Goal: Transaction & Acquisition: Purchase product/service

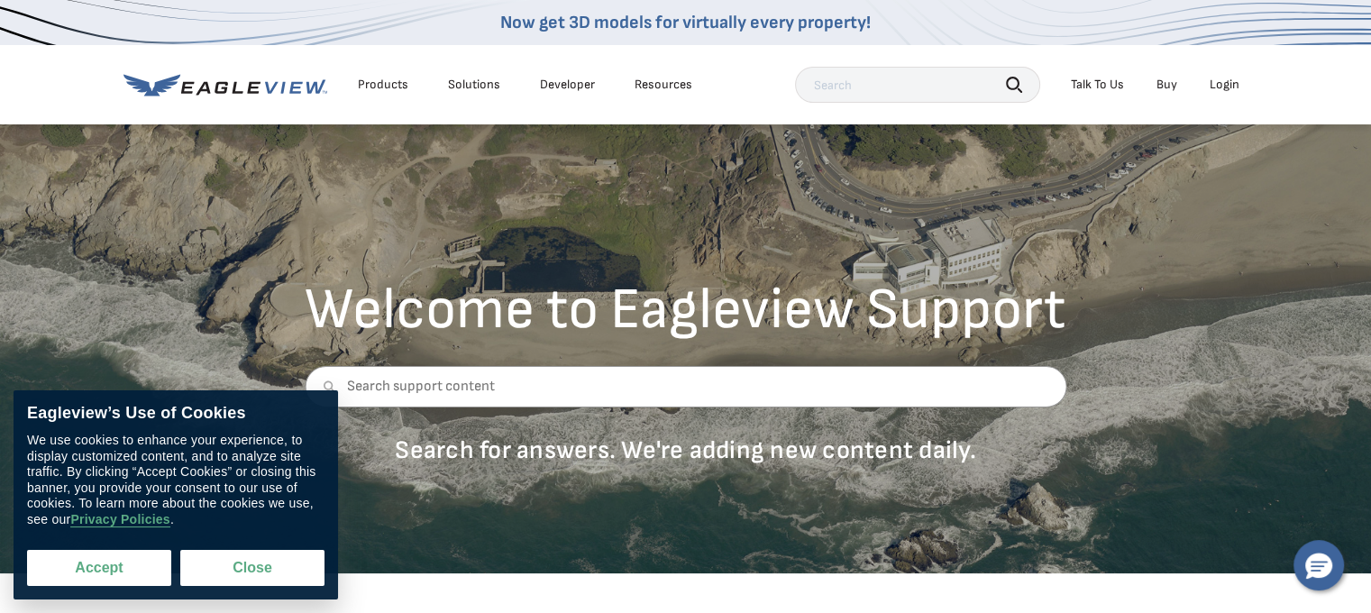
click at [139, 574] on button "Accept" at bounding box center [99, 568] width 144 height 36
checkbox input "true"
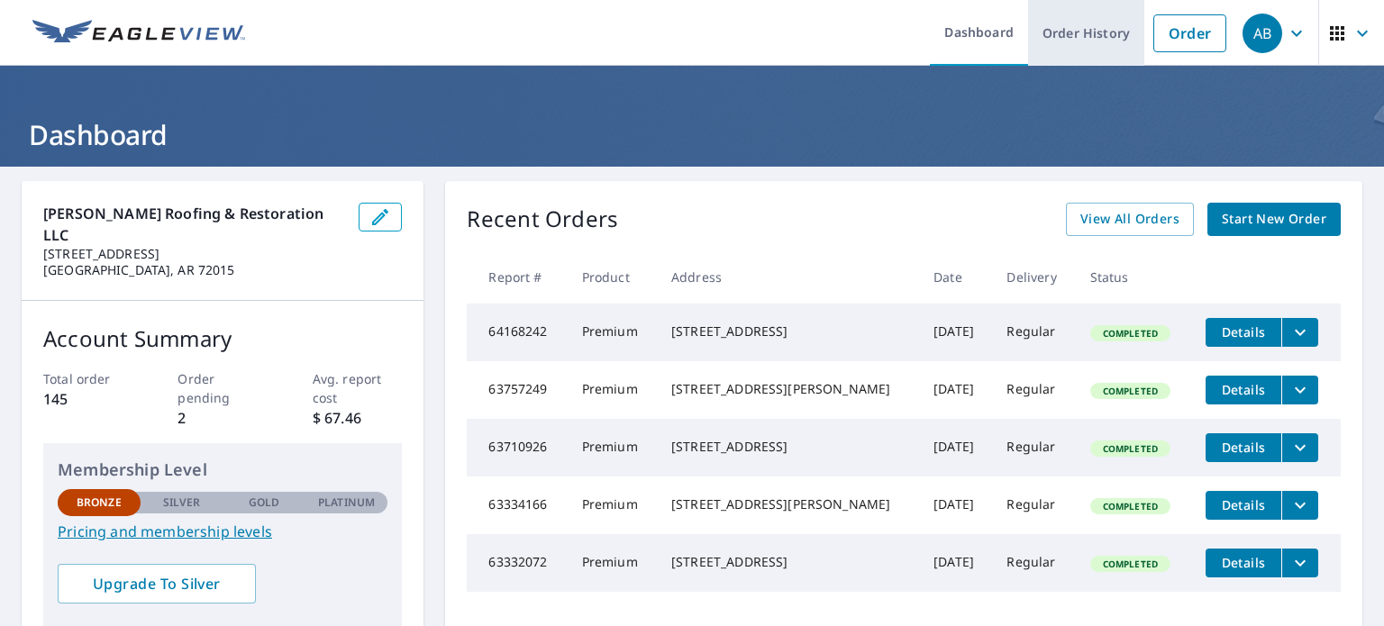
click at [1099, 27] on link "Order History" at bounding box center [1086, 33] width 116 height 66
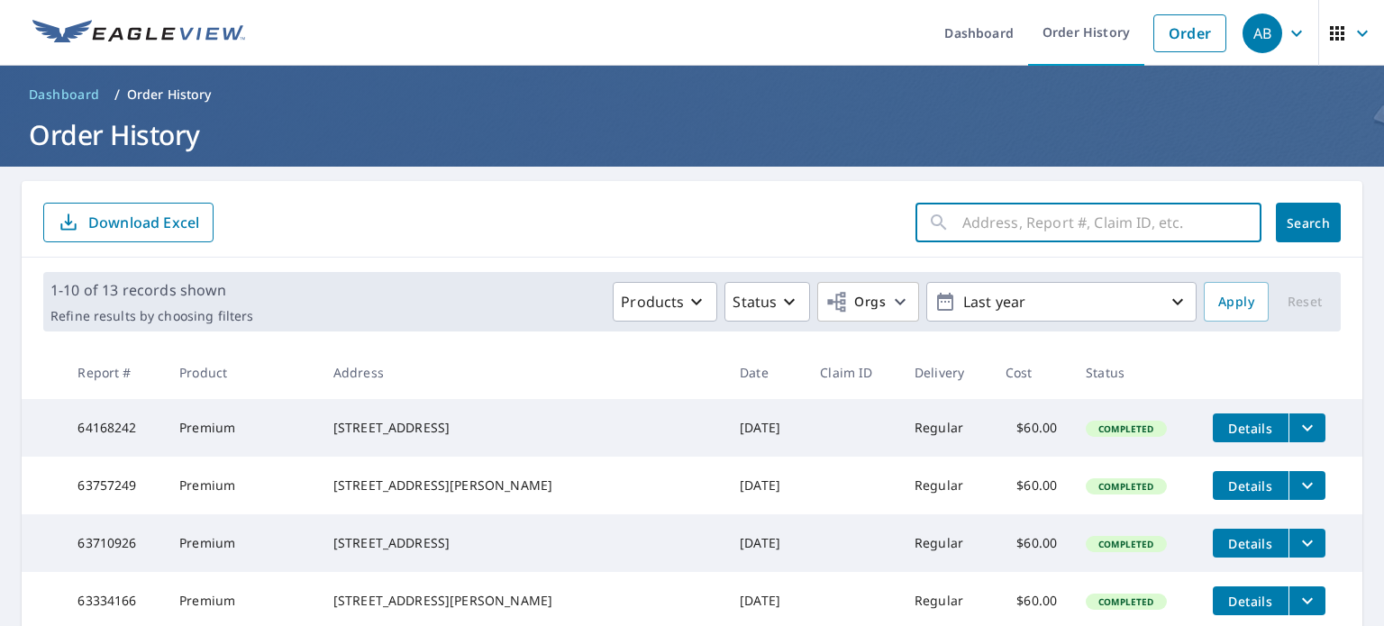
click at [1049, 230] on input "text" at bounding box center [1111, 222] width 299 height 50
type input "2821 [PERSON_NAME]"
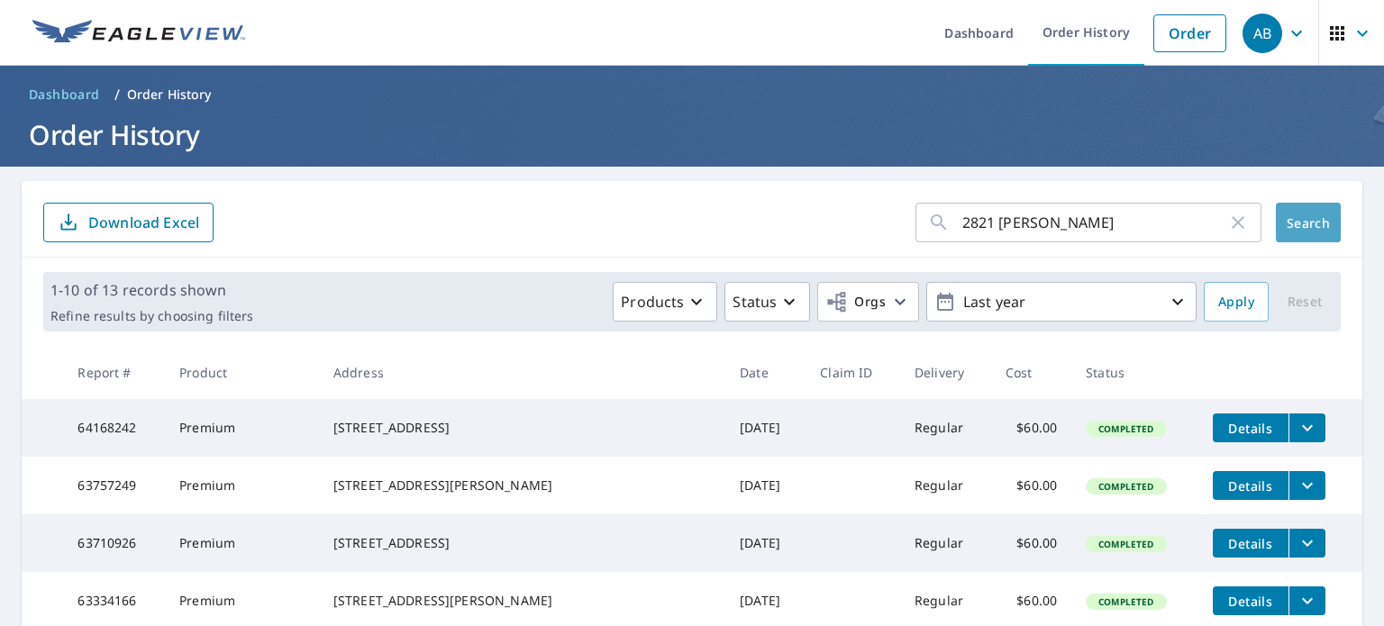
click at [1290, 224] on span "Search" at bounding box center [1308, 222] width 36 height 17
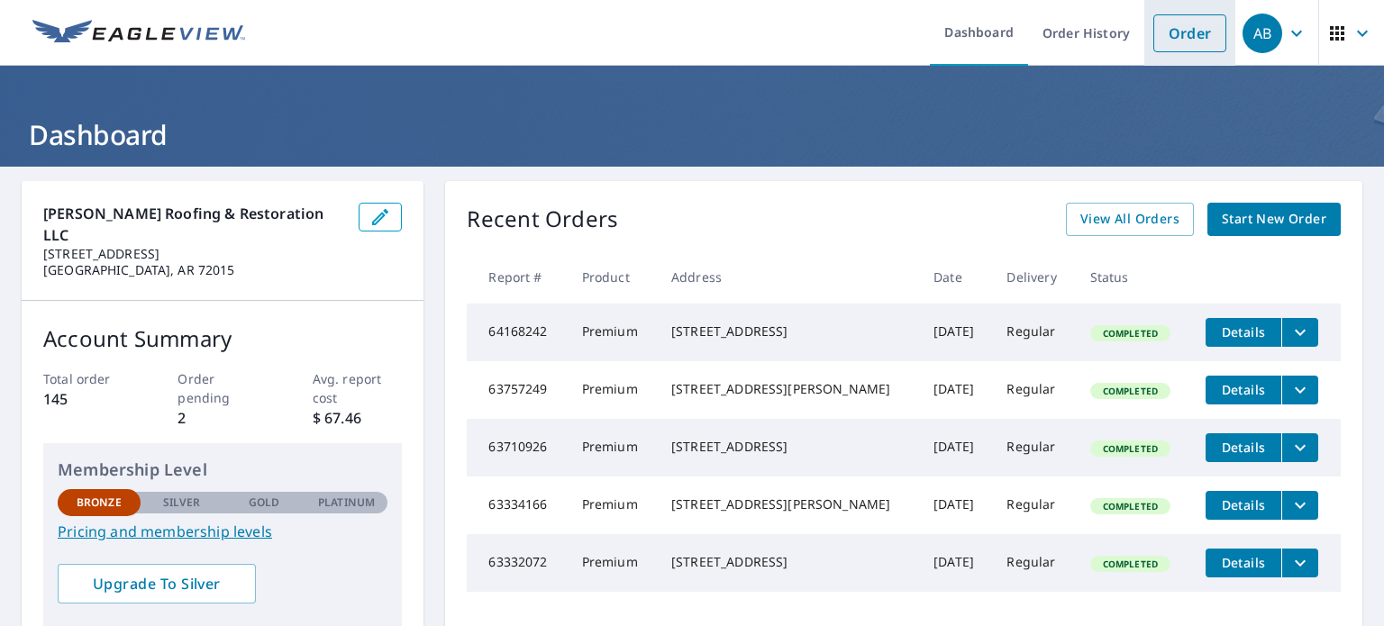
click at [1164, 32] on link "Order" at bounding box center [1189, 33] width 73 height 38
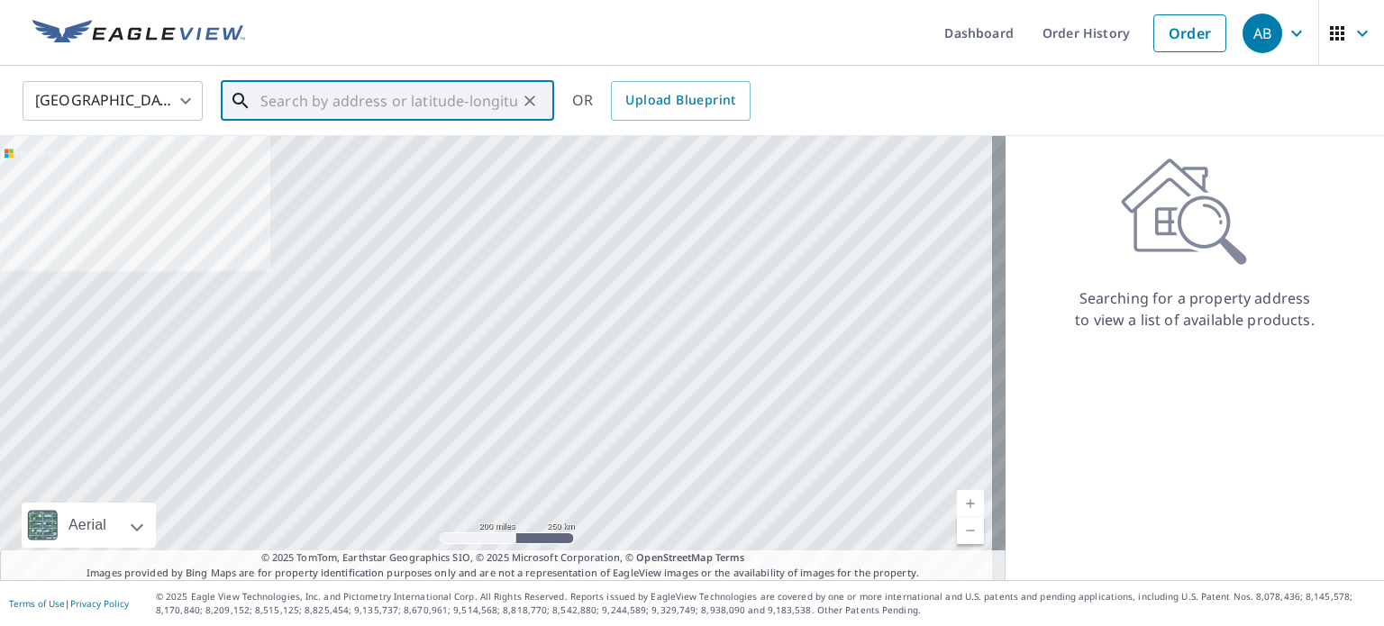
click at [356, 105] on input "text" at bounding box center [388, 101] width 257 height 50
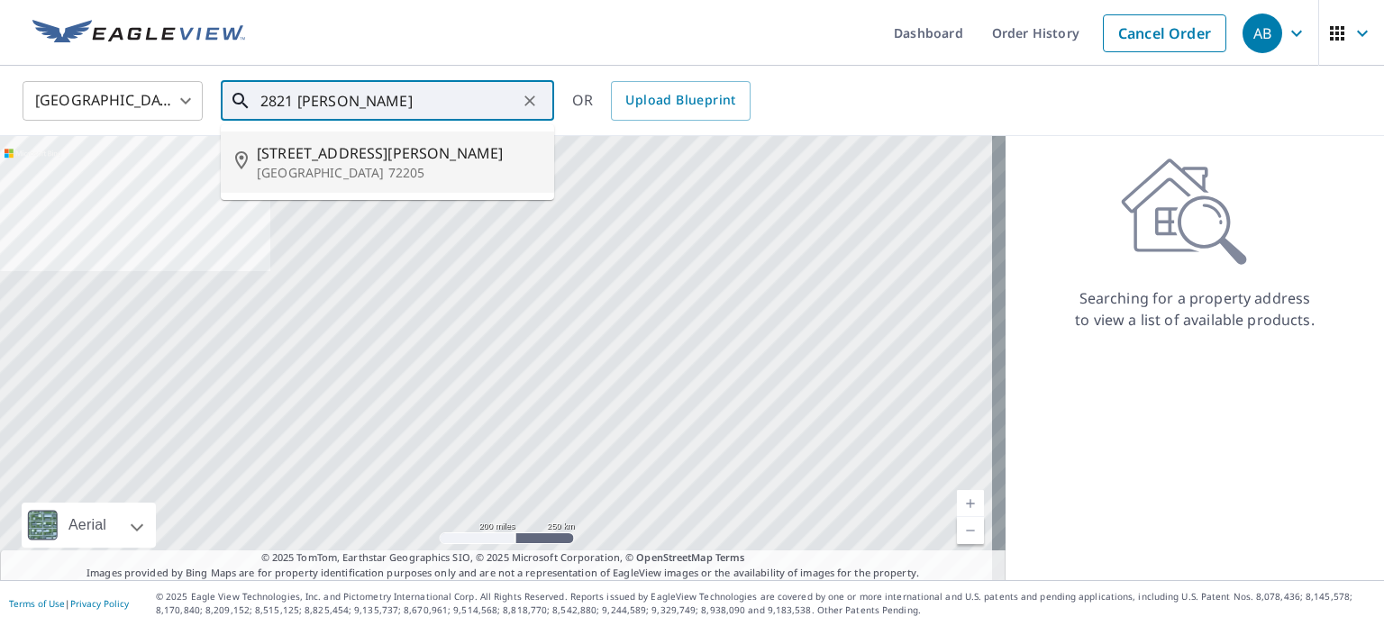
click at [378, 149] on span "[STREET_ADDRESS][PERSON_NAME]" at bounding box center [398, 153] width 283 height 22
type input "[STREET_ADDRESS][PERSON_NAME]"
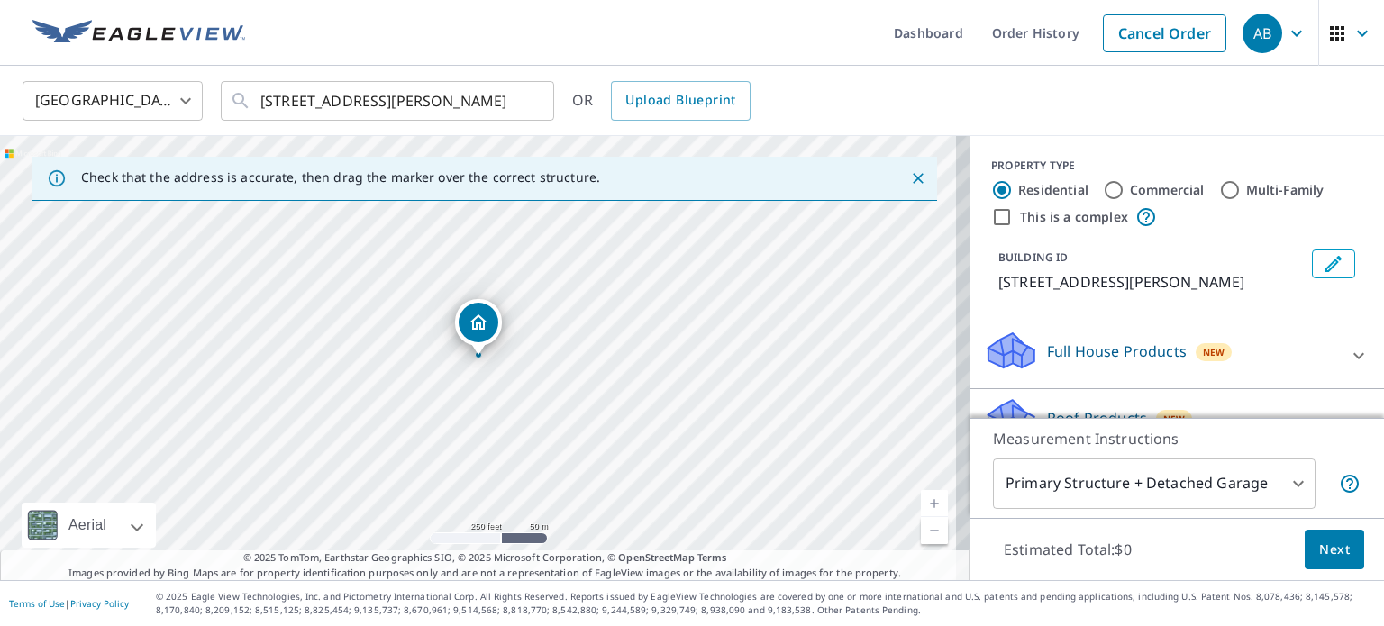
click at [490, 366] on div "[STREET_ADDRESS][PERSON_NAME]" at bounding box center [485, 358] width 970 height 444
click at [450, 358] on div "[STREET_ADDRESS][PERSON_NAME]" at bounding box center [485, 358] width 970 height 444
click at [923, 500] on link "Current Level 17, Zoom In" at bounding box center [934, 503] width 27 height 27
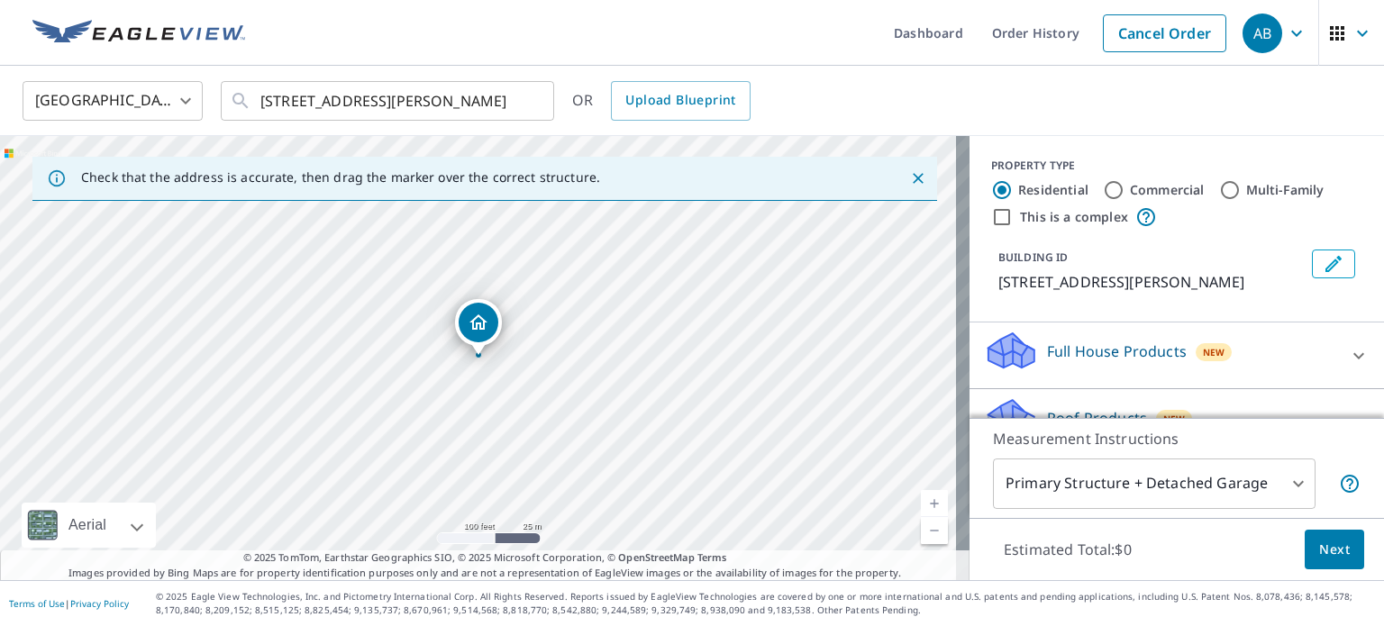
click at [923, 500] on link "Current Level 18, Zoom In" at bounding box center [934, 503] width 27 height 27
click at [923, 500] on link "Current Level 19, Zoom In" at bounding box center [934, 503] width 27 height 27
click at [580, 475] on div "[STREET_ADDRESS][PERSON_NAME]" at bounding box center [485, 358] width 970 height 444
click at [1103, 186] on input "Commercial" at bounding box center [1114, 190] width 22 height 22
radio input "true"
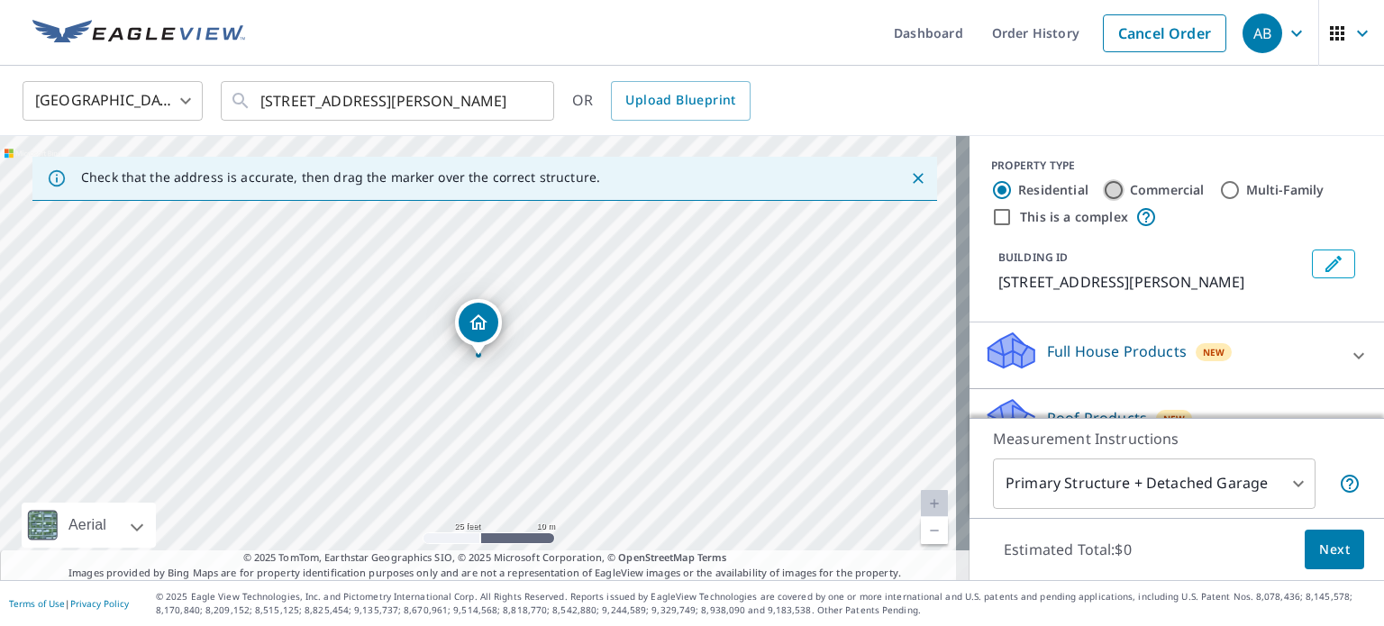
type input "4"
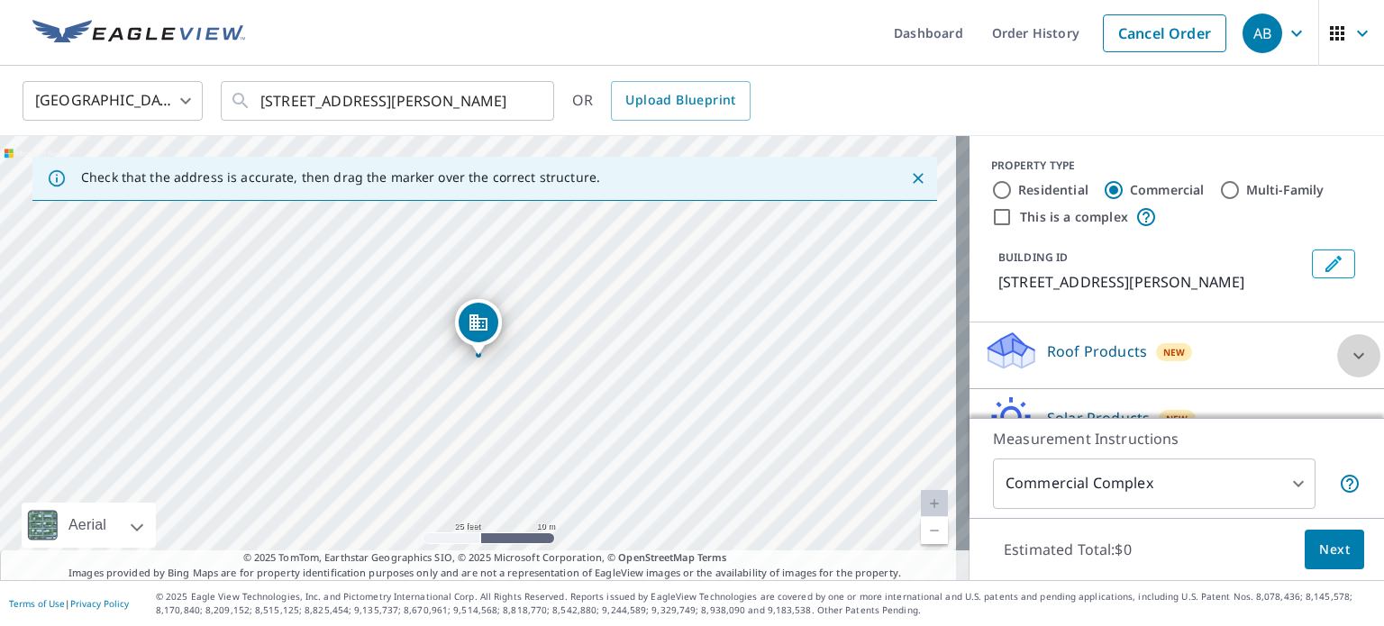
click at [1348, 367] on icon at bounding box center [1359, 356] width 22 height 22
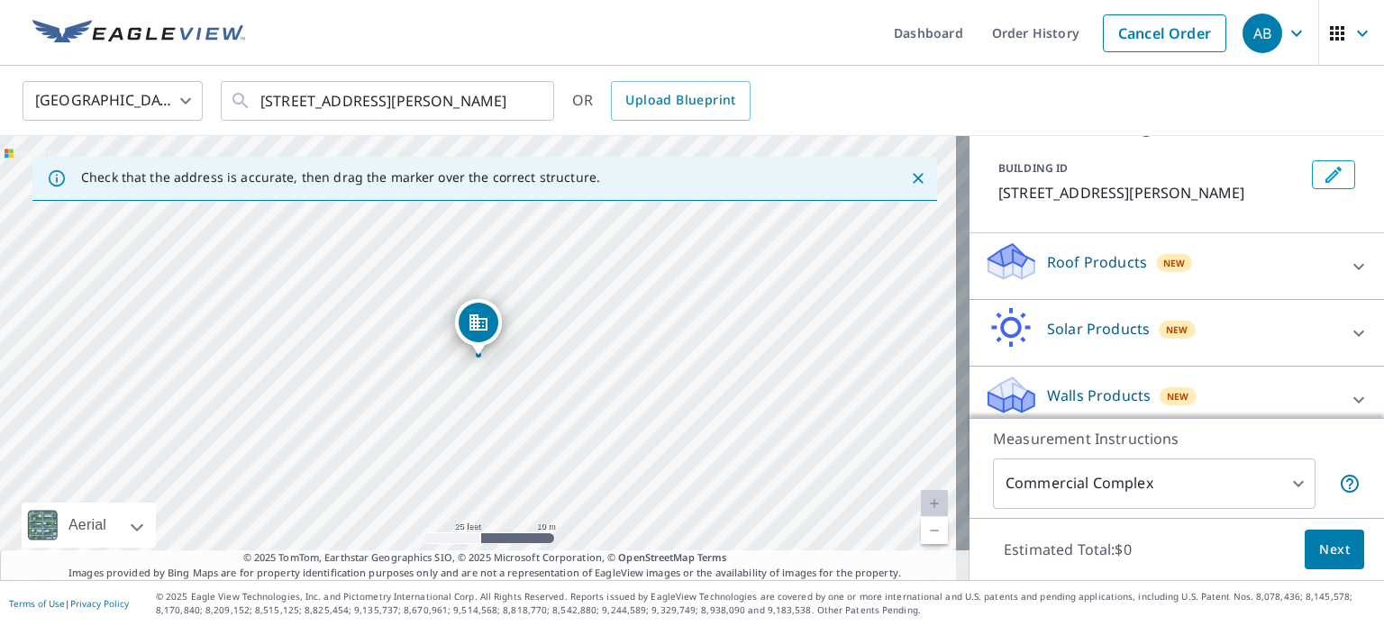
scroll to position [124, 0]
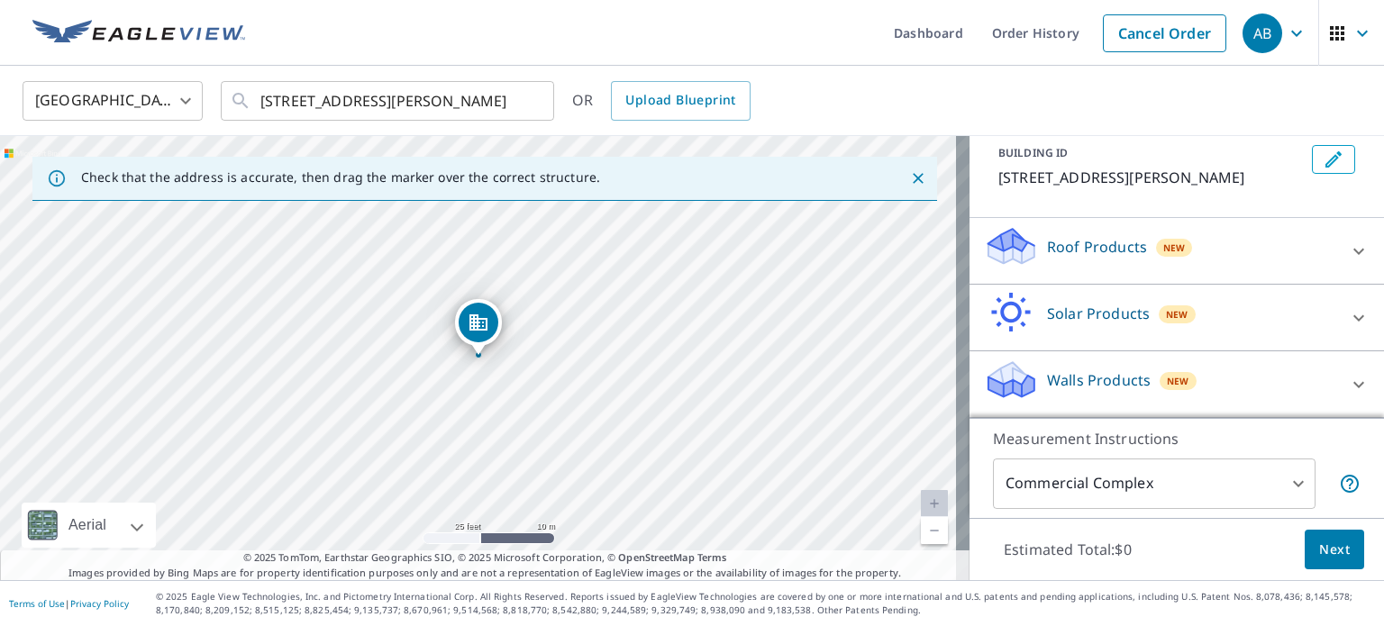
click at [1062, 244] on p "Roof Products" at bounding box center [1097, 247] width 100 height 22
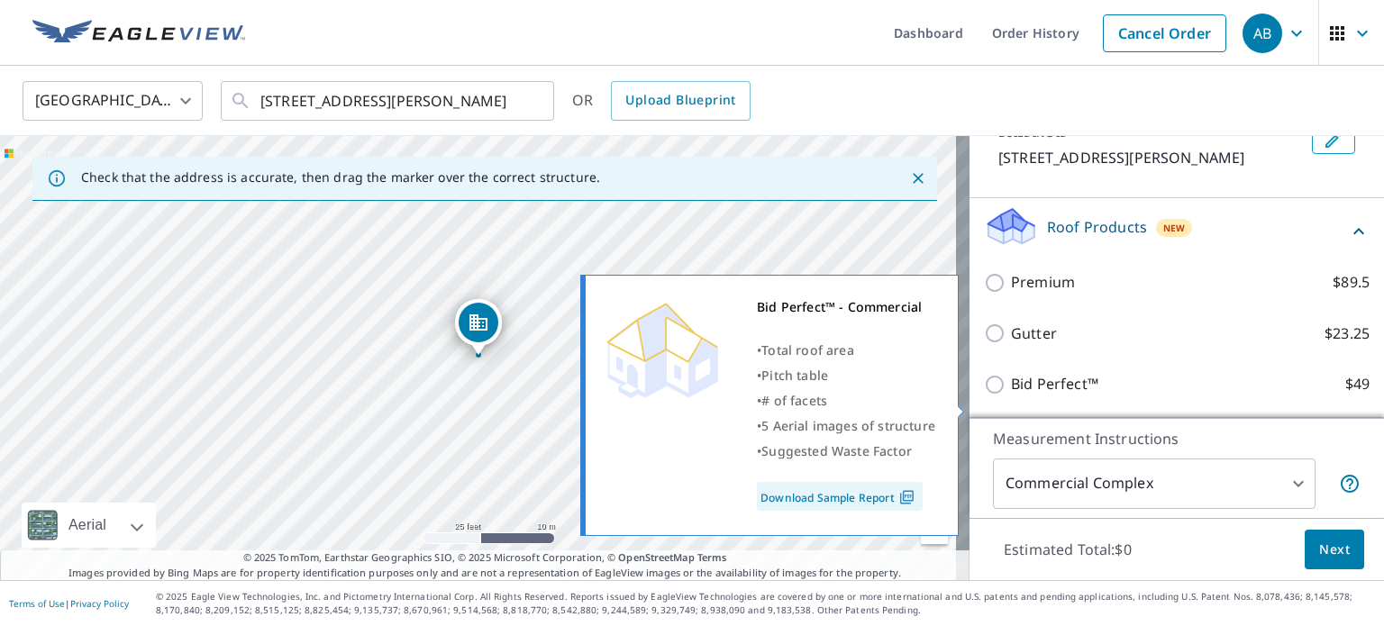
click at [1011, 396] on p "Bid Perfect™" at bounding box center [1054, 384] width 87 height 23
click at [1006, 396] on input "Bid Perfect™ $49" at bounding box center [997, 385] width 27 height 22
checkbox input "true"
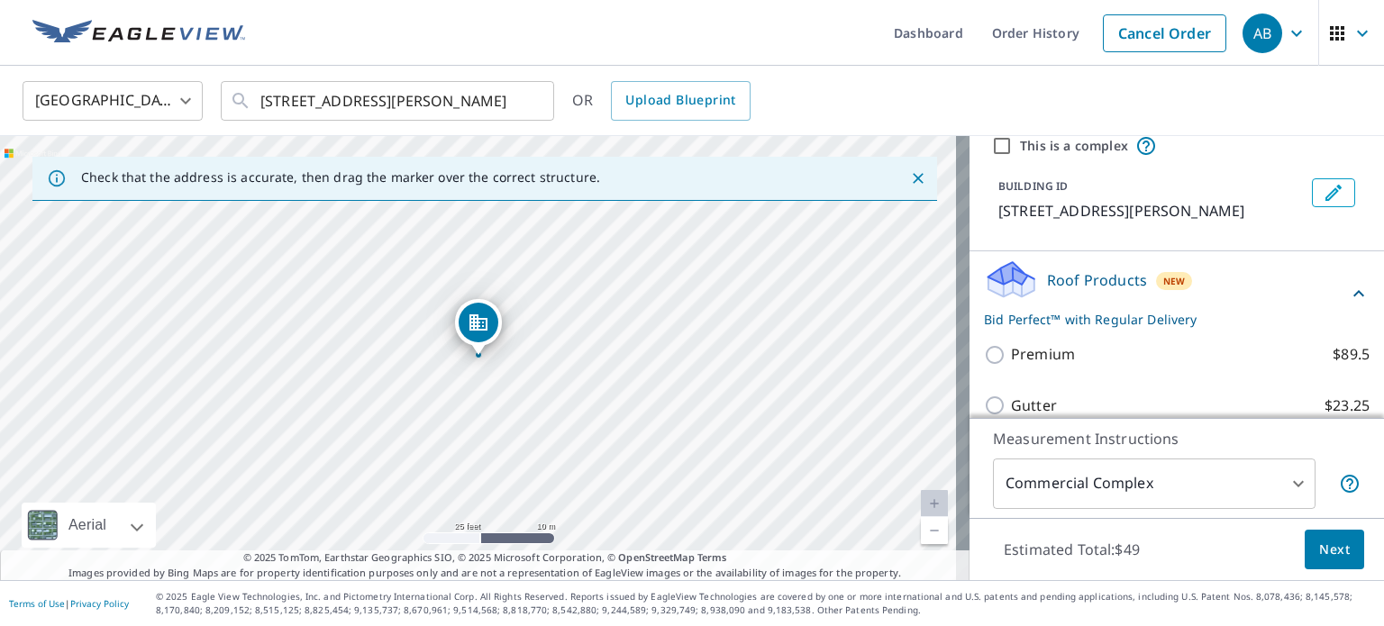
scroll to position [0, 0]
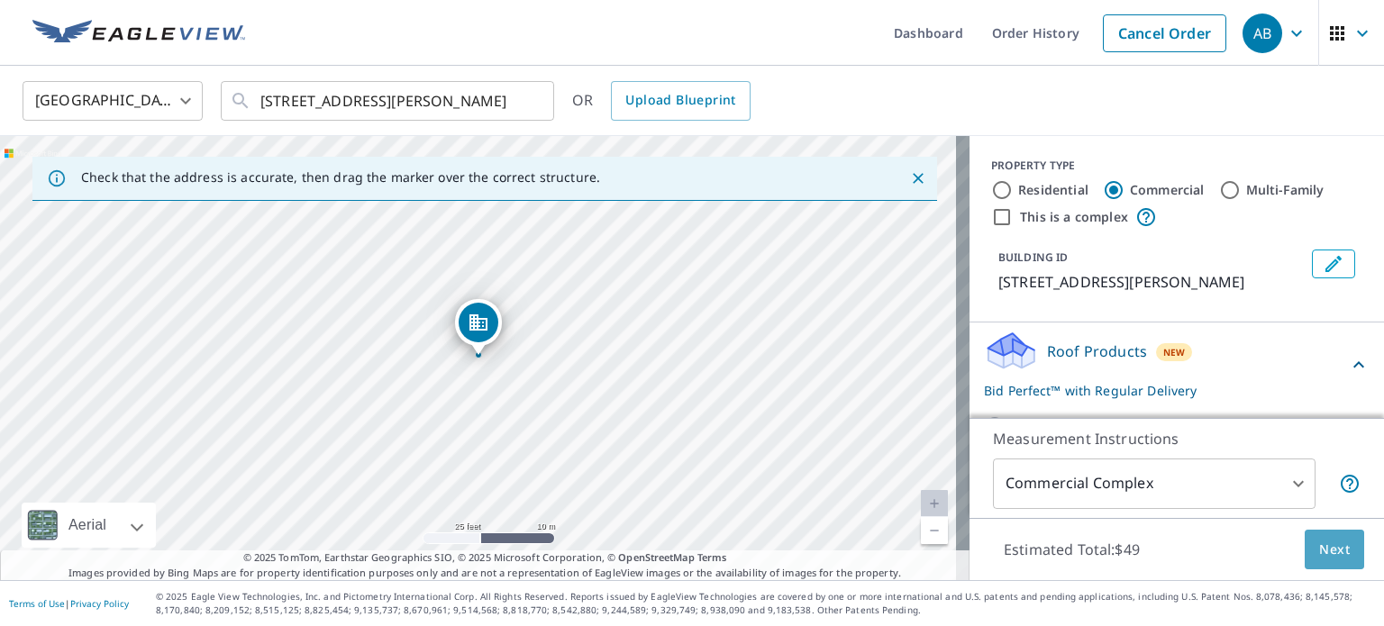
click at [1319, 559] on span "Next" at bounding box center [1334, 550] width 31 height 23
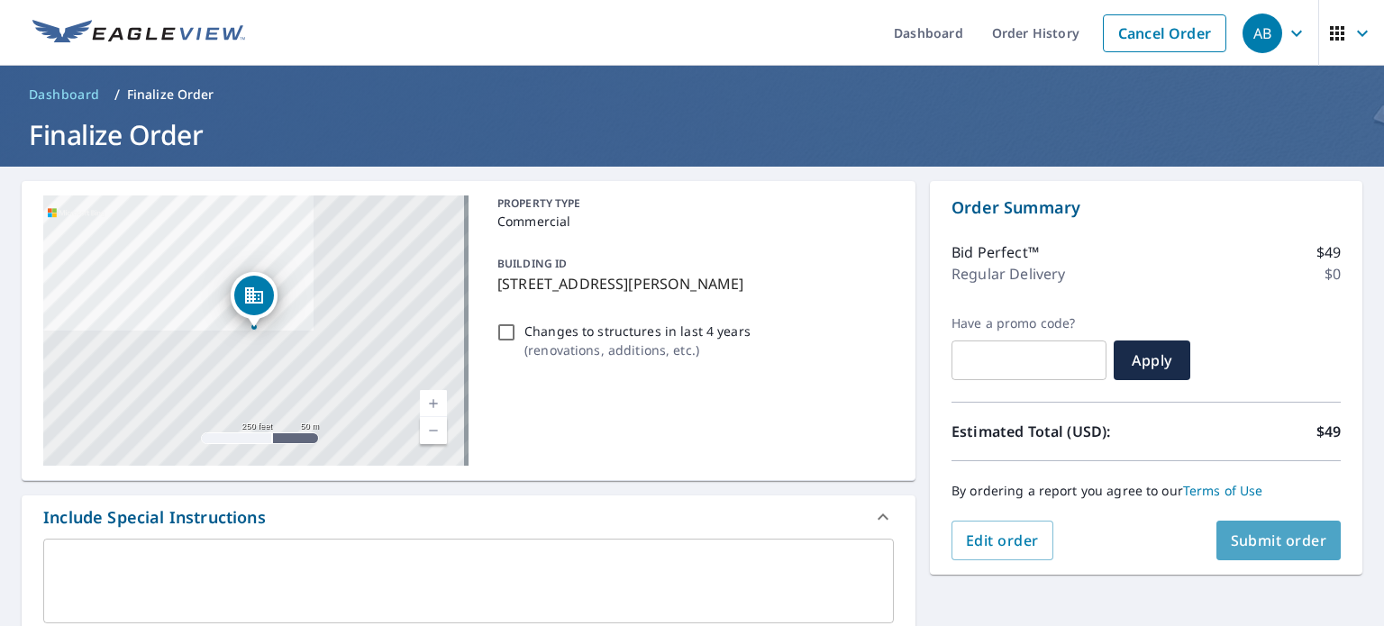
click at [1276, 542] on span "Submit order" at bounding box center [1279, 541] width 96 height 20
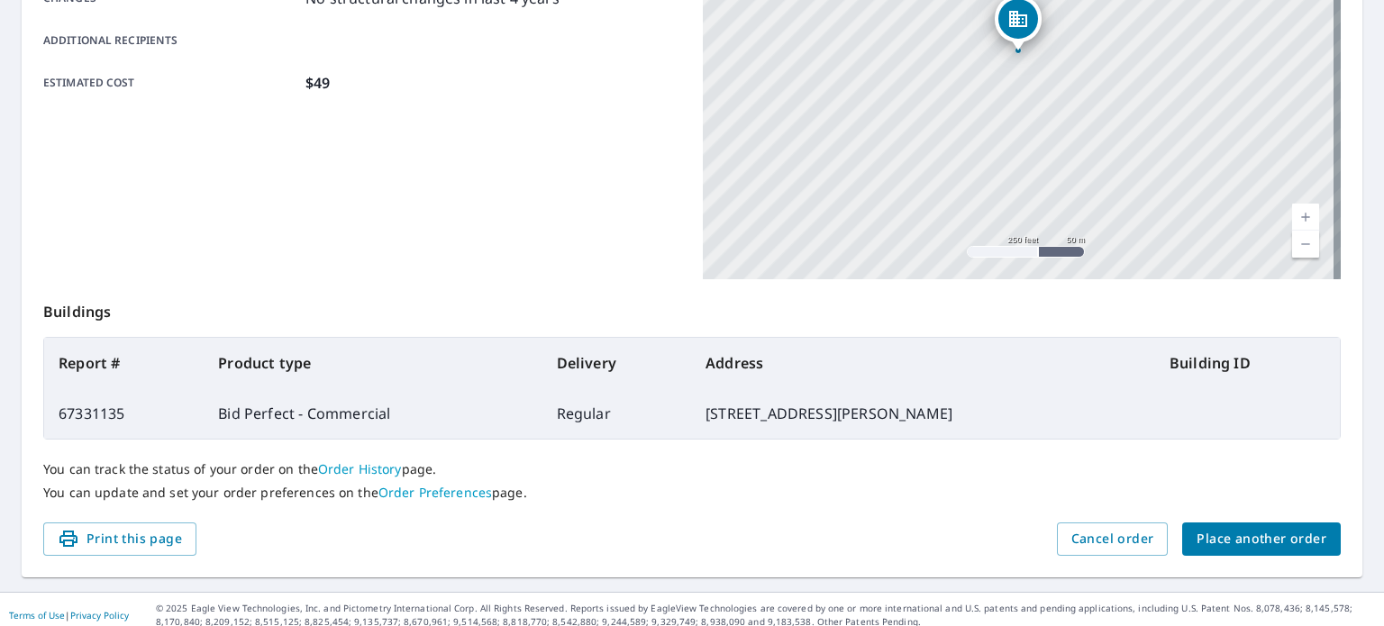
scroll to position [433, 0]
